Goal: Information Seeking & Learning: Learn about a topic

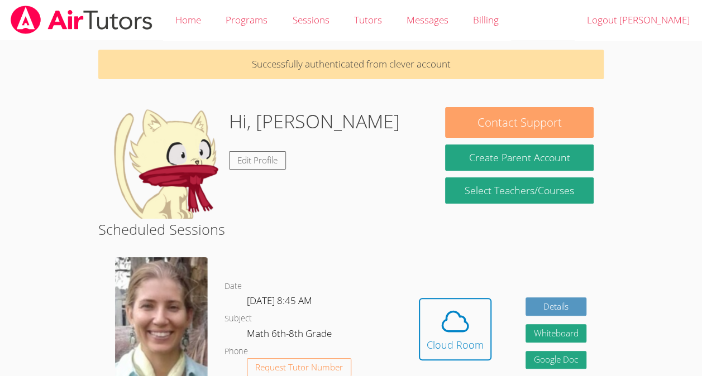
click at [555, 116] on button "Contact Support" at bounding box center [519, 122] width 148 height 31
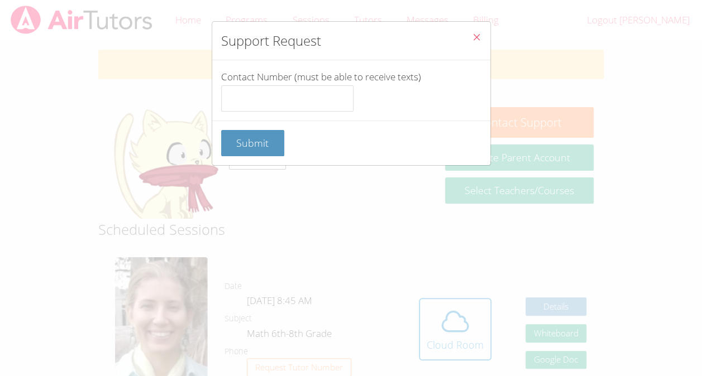
click at [472, 37] on icon "Close" at bounding box center [476, 36] width 9 height 9
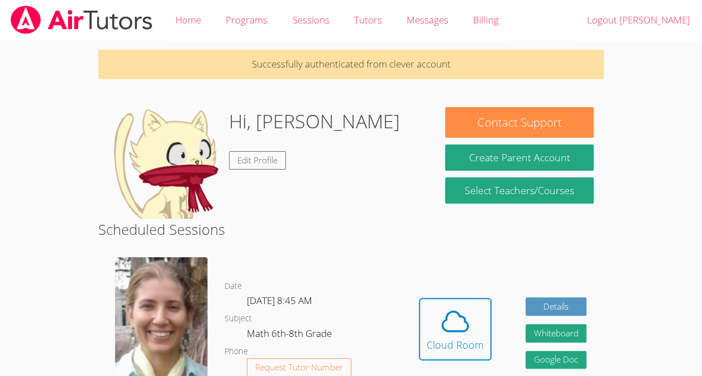
click at [167, 303] on img at bounding box center [161, 326] width 93 height 139
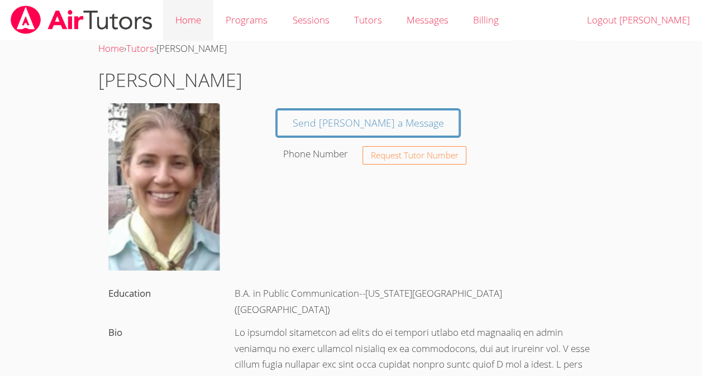
click at [192, 19] on link "Home" at bounding box center [188, 20] width 50 height 41
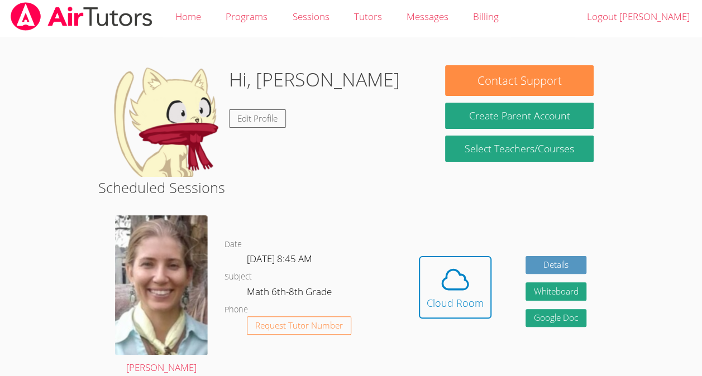
scroll to position [4, 0]
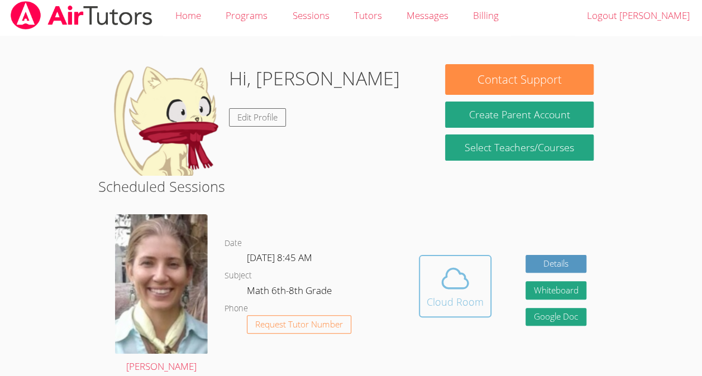
click at [454, 299] on div "Cloud Room" at bounding box center [455, 302] width 57 height 16
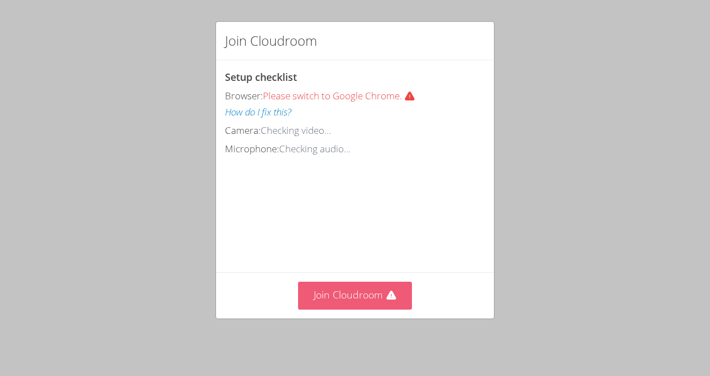
click at [377, 300] on button "Join Cloudroom" at bounding box center [355, 295] width 114 height 27
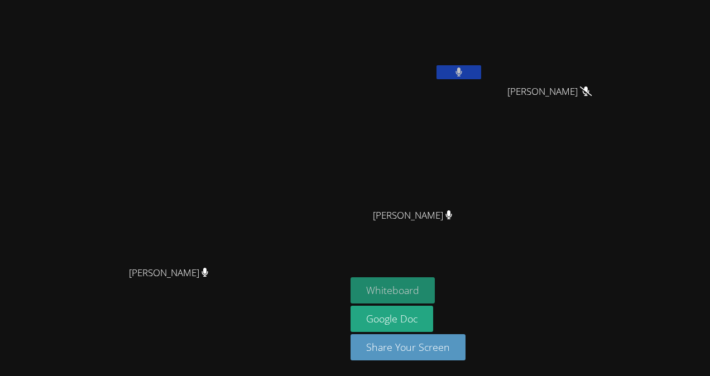
click at [435, 288] on button "Whiteboard" at bounding box center [393, 290] width 84 height 26
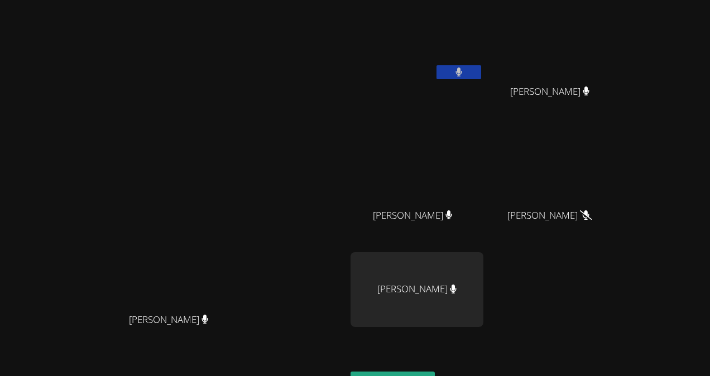
click at [481, 68] on button at bounding box center [459, 72] width 45 height 14
click at [465, 74] on icon at bounding box center [459, 72] width 12 height 9
click at [481, 70] on button at bounding box center [459, 72] width 45 height 14
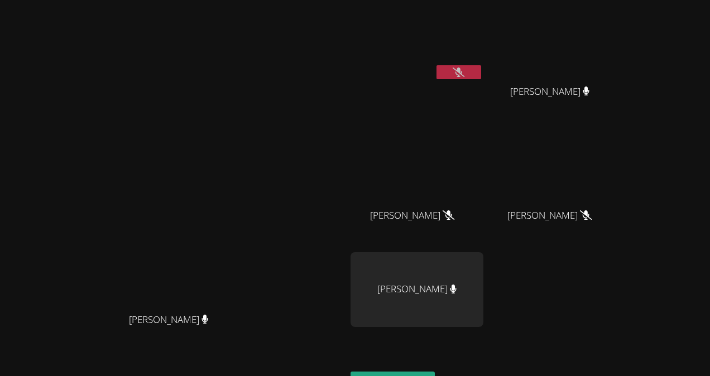
click at [481, 66] on button at bounding box center [459, 72] width 45 height 14
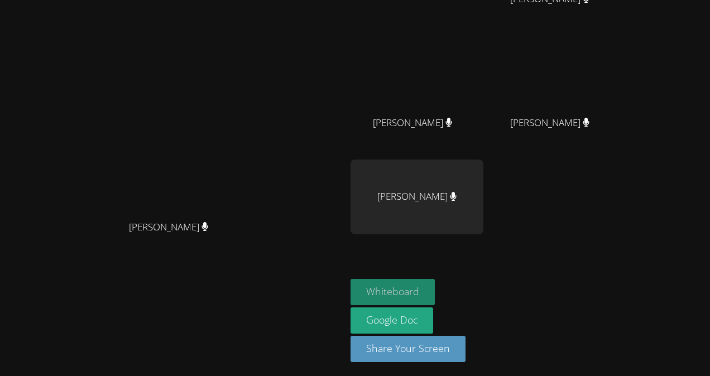
click at [435, 285] on button "Whiteboard" at bounding box center [393, 292] width 84 height 26
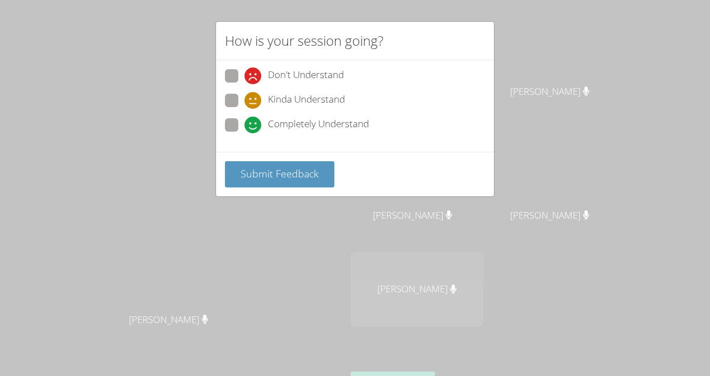
click at [234, 116] on div "Don't Understand Kinda Understand Completely Understand" at bounding box center [355, 103] width 260 height 69
click at [224, 121] on div "Don't Understand Kinda Understand Completely Understand" at bounding box center [355, 106] width 278 height 92
click at [245, 133] on span at bounding box center [245, 133] width 0 height 0
click at [245, 121] on input "Completely Understand" at bounding box center [249, 122] width 9 height 9
radio input "true"
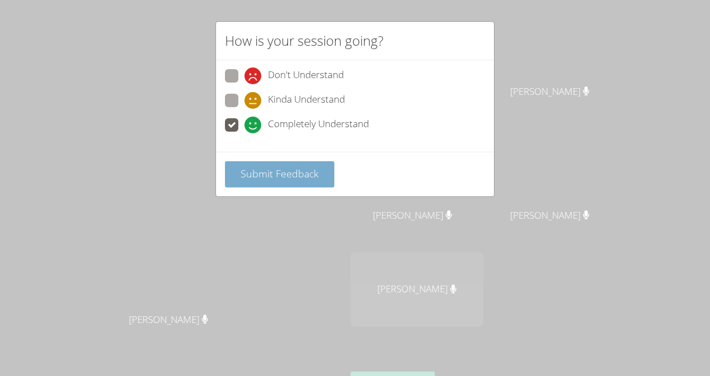
click at [286, 161] on button "Submit Feedback" at bounding box center [279, 174] width 109 height 26
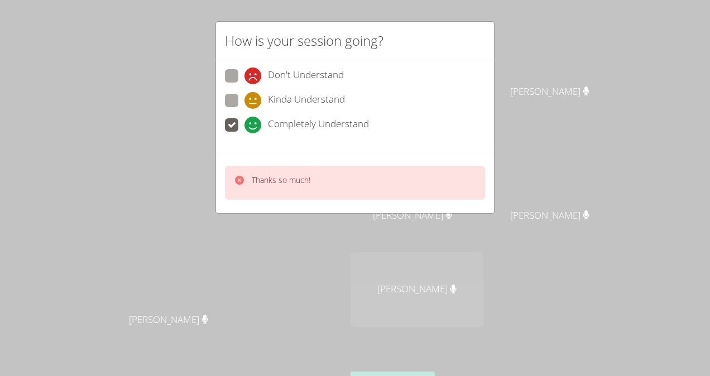
click at [245, 109] on span at bounding box center [245, 109] width 0 height 0
click at [245, 103] on input "Kinda Understand" at bounding box center [249, 98] width 9 height 9
radio input "true"
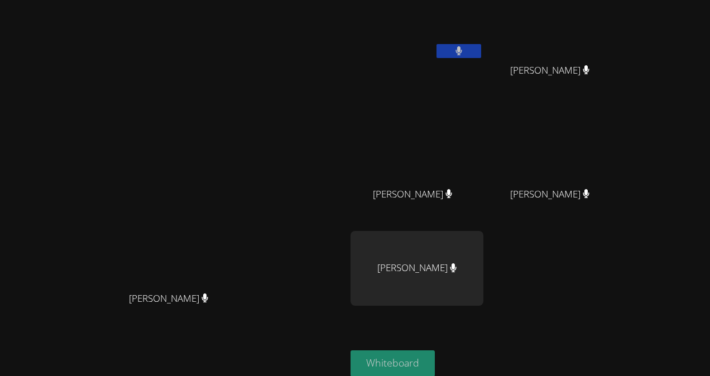
click at [435, 361] on button "Whiteboard" at bounding box center [393, 364] width 84 height 26
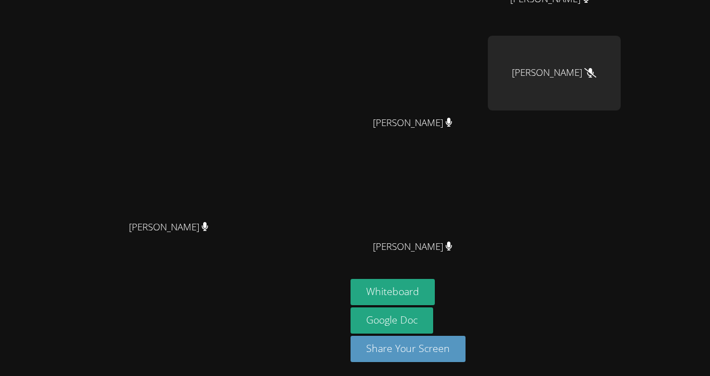
scroll to position [93, 0]
click at [435, 290] on button "Whiteboard" at bounding box center [393, 292] width 84 height 26
